Goal: Information Seeking & Learning: Learn about a topic

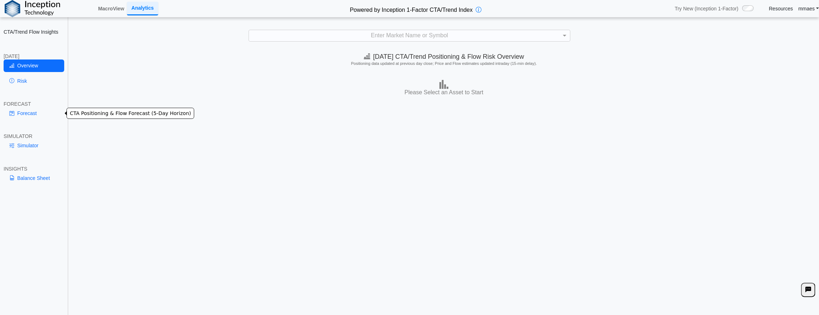
click at [39, 112] on link "Forecast" at bounding box center [34, 113] width 61 height 12
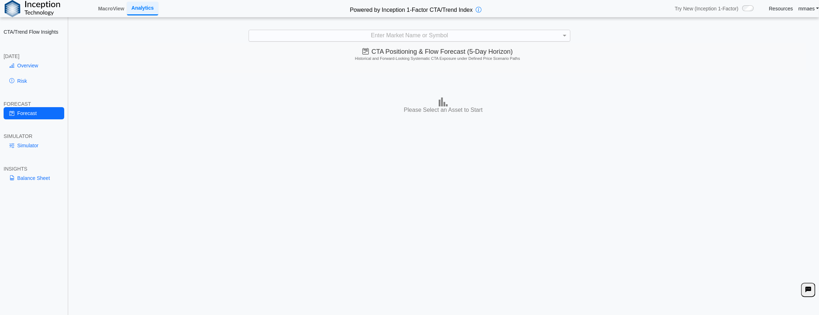
click at [286, 33] on div "Enter Market Name or Symbol" at bounding box center [409, 35] width 321 height 11
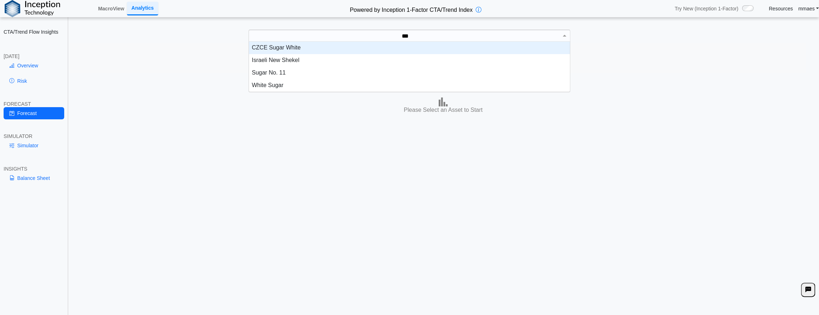
scroll to position [4, 4]
type input "*****"
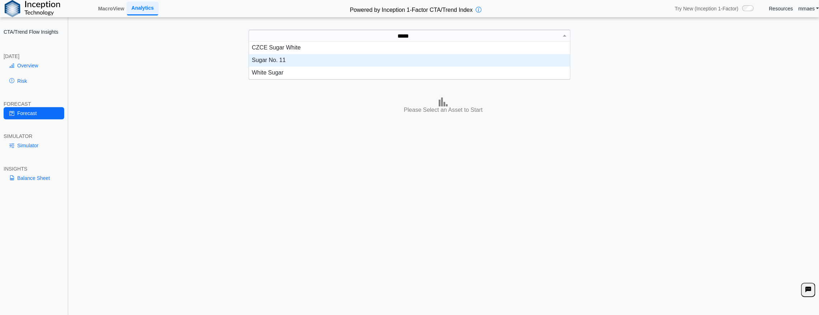
click at [286, 63] on div "Sugar No. 11" at bounding box center [409, 60] width 321 height 13
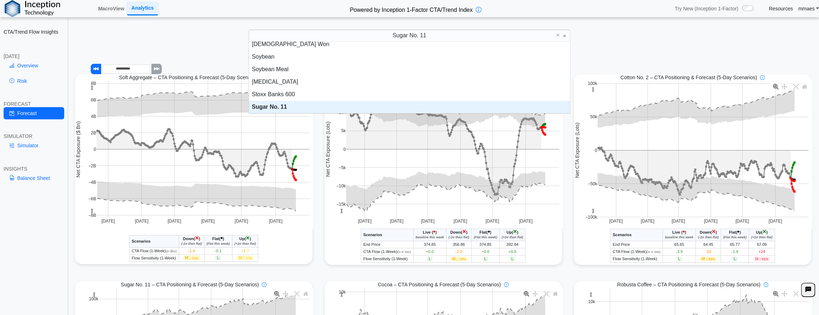
scroll to position [24, 0]
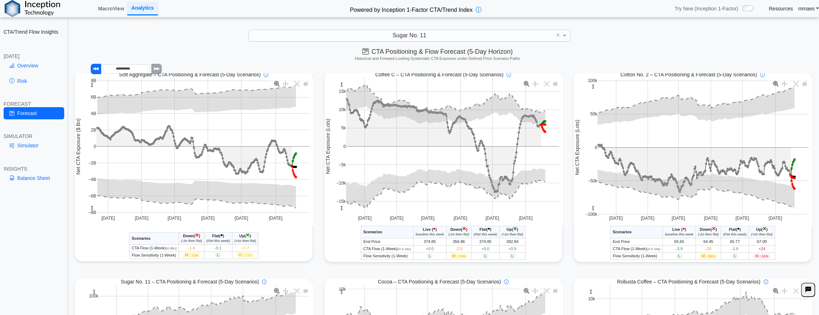
click at [27, 206] on div "CTA/Trend Flow Insights [DATE] Overview Risk FORECAST Forecast SIMULATOR Simula…" at bounding box center [34, 157] width 68 height 315
click at [23, 146] on link "Simulator" at bounding box center [34, 146] width 61 height 12
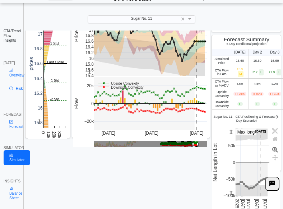
scroll to position [27, 0]
